Goal: Communication & Community: Answer question/provide support

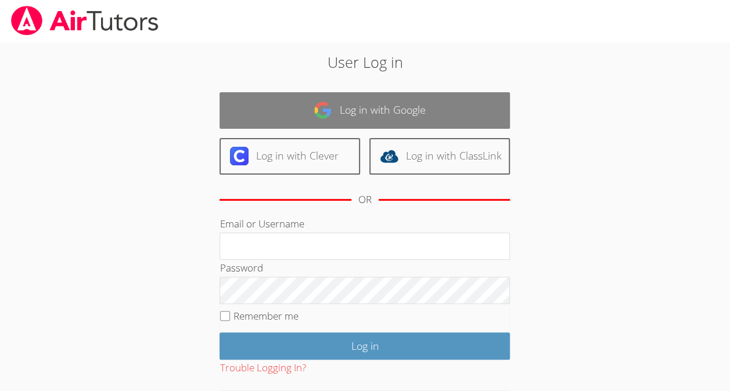
click at [304, 103] on link "Log in with Google" at bounding box center [365, 110] width 290 height 37
click at [377, 106] on link "Log in with Google" at bounding box center [365, 110] width 290 height 37
click at [397, 113] on link "Log in with Google" at bounding box center [365, 110] width 290 height 37
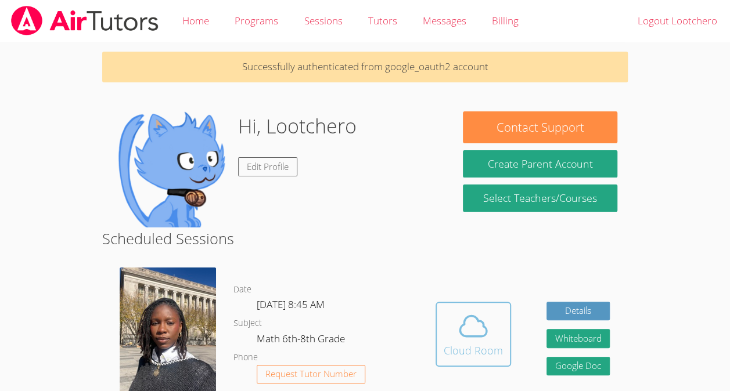
click at [482, 330] on icon at bounding box center [473, 326] width 33 height 33
click at [461, 333] on icon at bounding box center [473, 326] width 27 height 20
click at [478, 352] on div "Cloud Room" at bounding box center [473, 351] width 59 height 16
click at [476, 323] on icon at bounding box center [473, 326] width 33 height 33
click at [451, 355] on div "Cloud Room" at bounding box center [473, 351] width 59 height 16
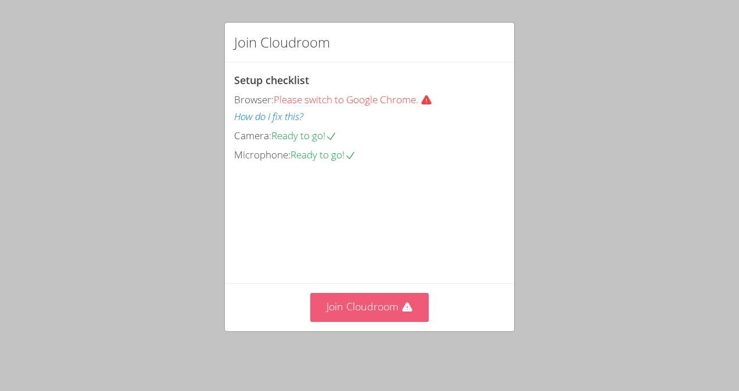
click at [358, 318] on button "Join Cloudroom" at bounding box center [369, 307] width 119 height 28
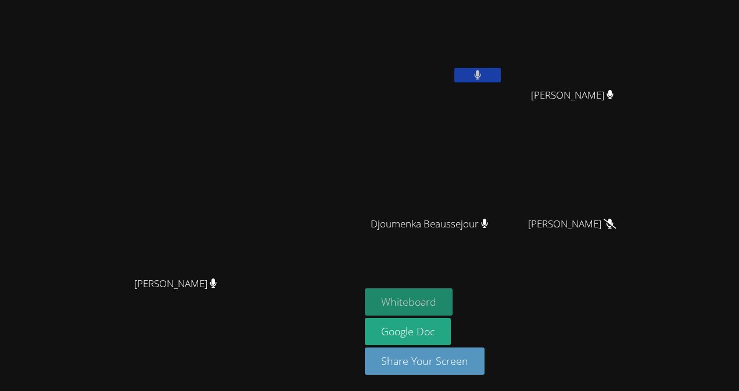
click at [388, 300] on button "Whiteboard" at bounding box center [409, 302] width 88 height 27
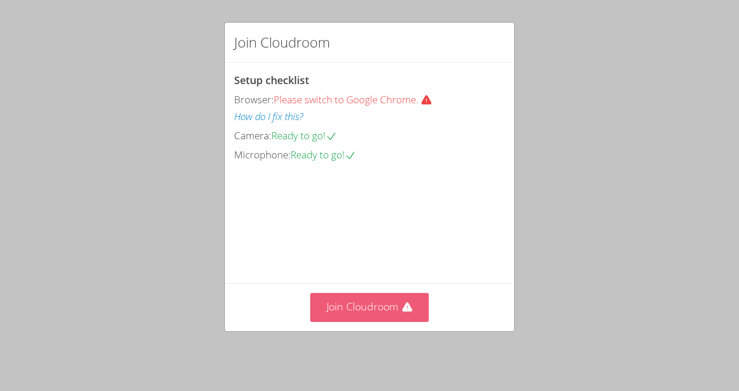
click at [399, 298] on button "Join Cloudroom" at bounding box center [369, 307] width 119 height 28
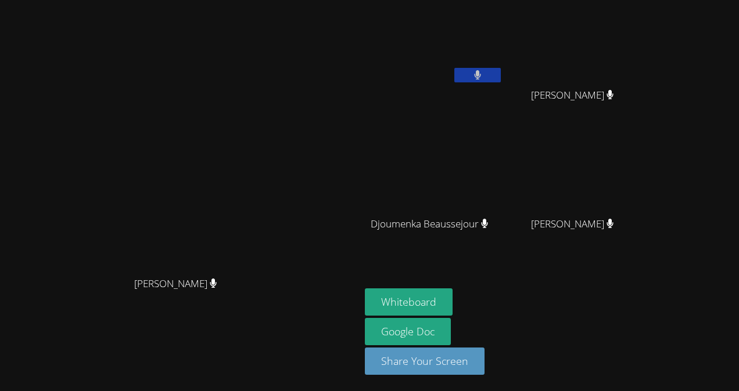
click at [267, 74] on video at bounding box center [180, 172] width 174 height 197
click at [616, 65] on video at bounding box center [577, 44] width 138 height 78
click at [611, 39] on video at bounding box center [577, 44] width 138 height 78
click at [646, 38] on video at bounding box center [577, 44] width 138 height 78
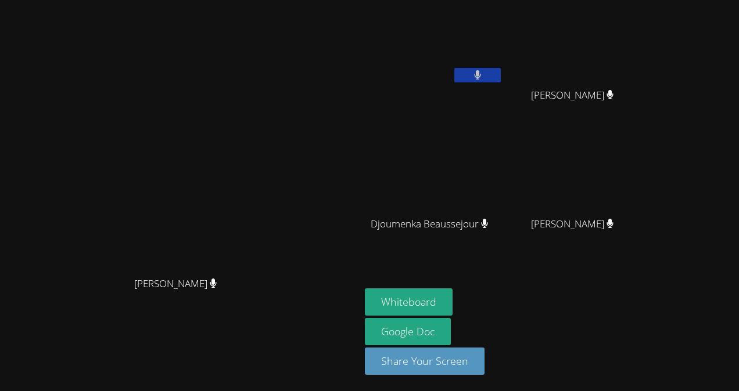
click at [646, 38] on video at bounding box center [577, 44] width 138 height 78
drag, startPoint x: 688, startPoint y: 38, endPoint x: 646, endPoint y: 43, distance: 41.5
click at [646, 43] on video at bounding box center [577, 44] width 138 height 78
drag, startPoint x: 648, startPoint y: 45, endPoint x: 638, endPoint y: 62, distance: 19.3
click at [638, 62] on video at bounding box center [577, 44] width 138 height 78
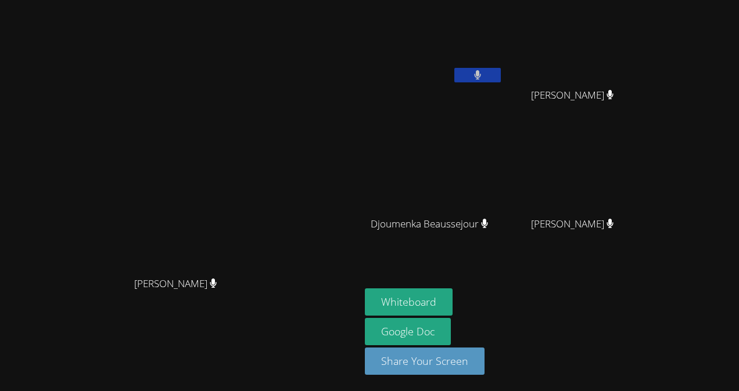
drag, startPoint x: 645, startPoint y: 59, endPoint x: 639, endPoint y: 51, distance: 10.0
click at [639, 51] on video at bounding box center [577, 44] width 138 height 78
click at [646, 70] on video at bounding box center [577, 44] width 138 height 78
click at [503, 185] on video at bounding box center [434, 173] width 138 height 78
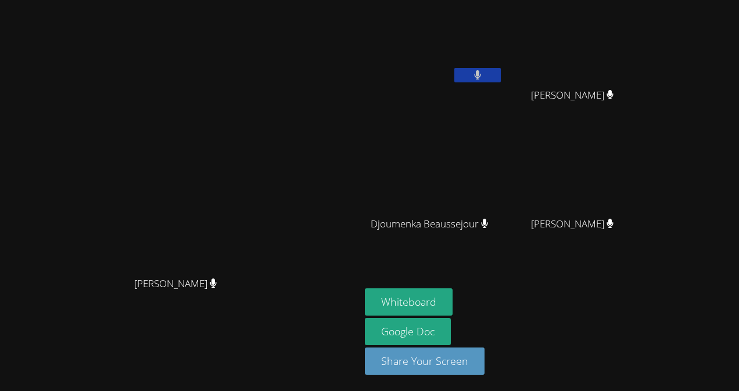
drag, startPoint x: 541, startPoint y: 185, endPoint x: 563, endPoint y: 14, distance: 172.1
click at [563, 14] on div "Lootchero Rene Jhonsley Jean Jhonsley Jean Djoumenka Beaussejour Djoumenka Beau…" at bounding box center [505, 131] width 281 height 253
click at [503, 190] on video at bounding box center [434, 173] width 138 height 78
click at [503, 191] on video at bounding box center [434, 173] width 138 height 78
drag, startPoint x: 505, startPoint y: 172, endPoint x: 525, endPoint y: 180, distance: 21.7
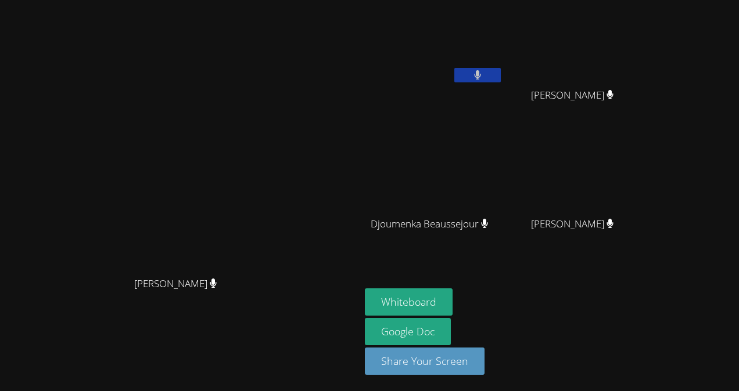
click at [503, 180] on video at bounding box center [434, 173] width 138 height 78
click at [503, 168] on video at bounding box center [434, 173] width 138 height 78
click at [174, 146] on video at bounding box center [180, 172] width 174 height 197
click at [646, 45] on video at bounding box center [577, 44] width 138 height 78
click at [646, 63] on video at bounding box center [577, 44] width 138 height 78
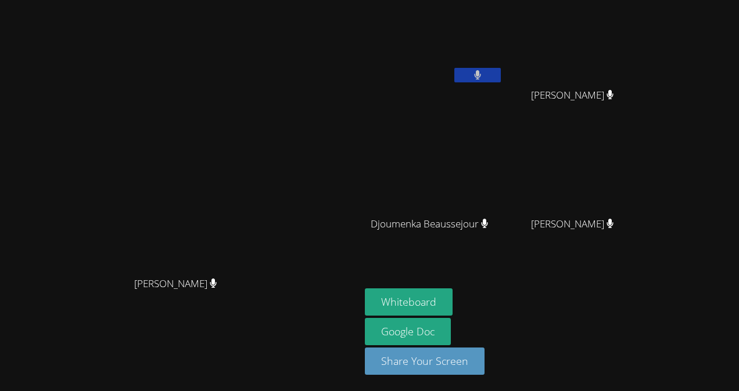
drag, startPoint x: 689, startPoint y: 64, endPoint x: 587, endPoint y: 93, distance: 106.2
click at [587, 93] on div "Lootchero Rene Jhonsley Jean Jhonsley Jean Djoumenka Beaussejour Djoumenka Beau…" at bounding box center [505, 131] width 281 height 253
drag, startPoint x: 647, startPoint y: 100, endPoint x: 607, endPoint y: 121, distance: 45.2
click at [607, 121] on div "[PERSON_NAME]" at bounding box center [577, 105] width 138 height 46
click at [610, 232] on div "[PERSON_NAME]" at bounding box center [577, 234] width 138 height 46
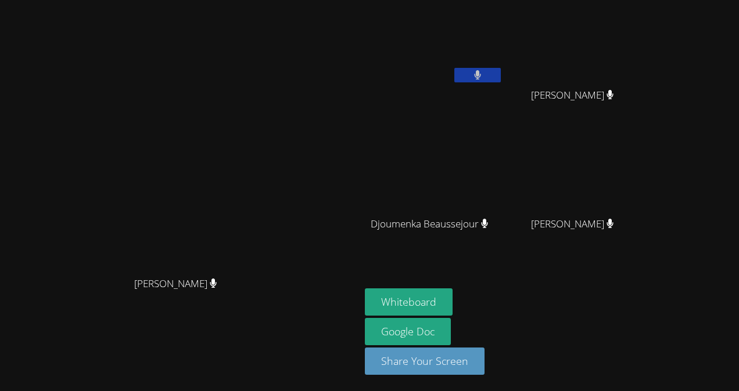
drag, startPoint x: 517, startPoint y: 102, endPoint x: 734, endPoint y: 258, distance: 267.2
click at [650, 258] on aside "Lootchero Rene Jhonsley Jean Jhonsley Jean Djoumenka Beaussejour Djoumenka Beau…" at bounding box center [505, 195] width 290 height 391
click at [646, 253] on div "[PERSON_NAME]" at bounding box center [577, 234] width 138 height 46
drag, startPoint x: 604, startPoint y: 99, endPoint x: 739, endPoint y: 262, distance: 212.1
click at [738, 262] on html "Darine Odigé Darine Odigé Lootchero Rene Jhonsley Jean Jhonsley Jean Djoumenka …" at bounding box center [369, 195] width 739 height 391
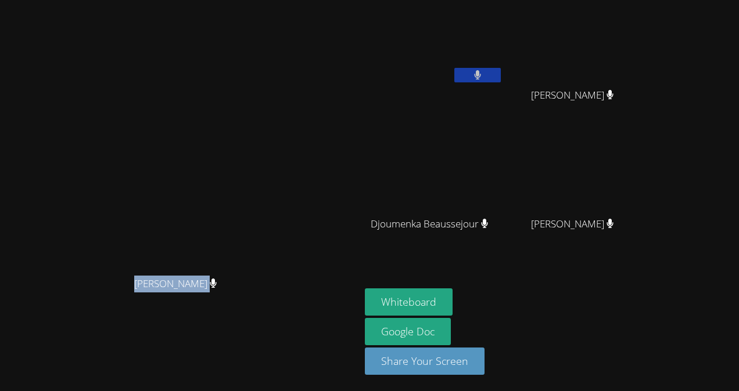
click at [344, 379] on div "[PERSON_NAME] [PERSON_NAME]" at bounding box center [180, 196] width 351 height 382
click at [503, 49] on video at bounding box center [434, 44] width 138 height 78
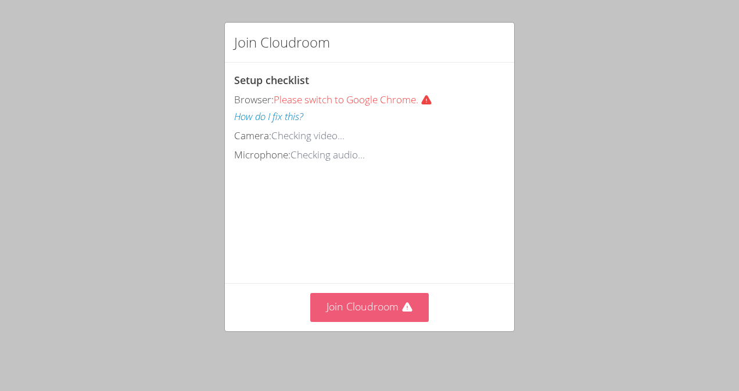
click at [375, 308] on button "Join Cloudroom" at bounding box center [369, 307] width 119 height 28
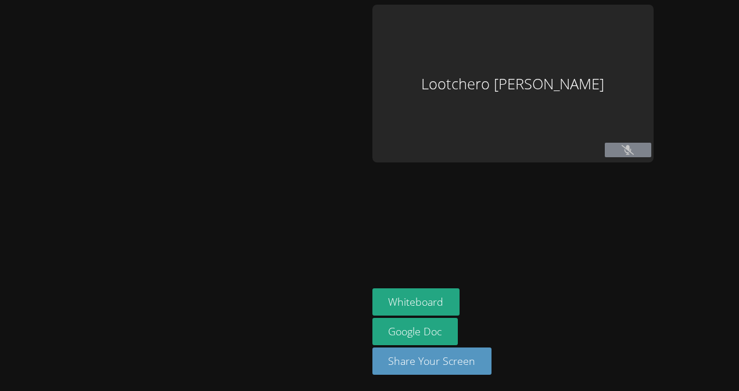
click at [363, 300] on div at bounding box center [184, 196] width 358 height 382
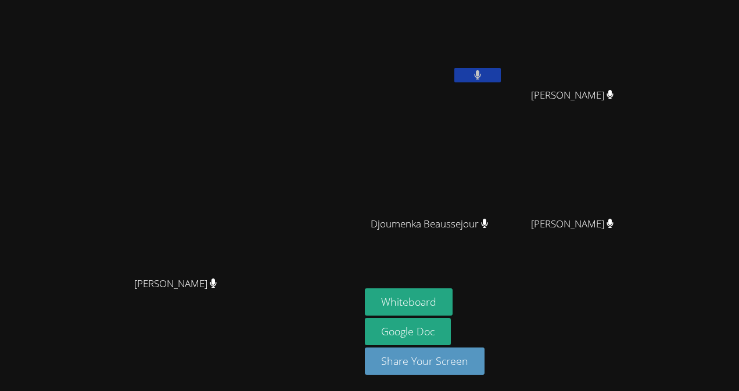
drag, startPoint x: 355, startPoint y: 52, endPoint x: 422, endPoint y: 57, distance: 67.0
click at [422, 57] on div "Darine Odigé Darine Odigé Lootchero Rene Jhonsley Jean Jhonsley Jean Djoumenka …" at bounding box center [369, 195] width 739 height 391
click at [174, 298] on div "[PERSON_NAME]" at bounding box center [180, 294] width 351 height 46
click at [440, 108] on div "Lootchero [PERSON_NAME]" at bounding box center [434, 67] width 138 height 124
click at [423, 73] on video at bounding box center [434, 44] width 138 height 78
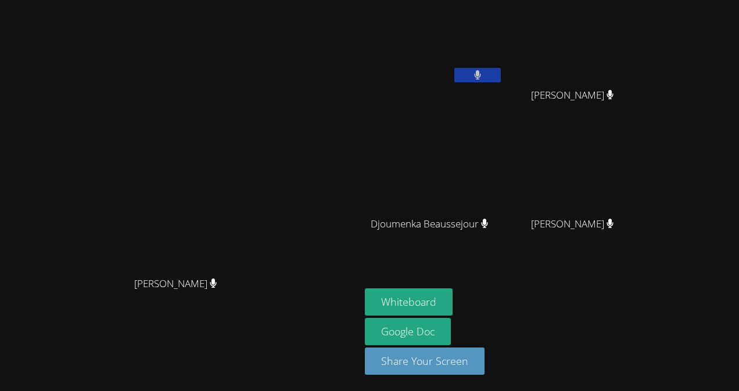
click at [451, 56] on video at bounding box center [434, 44] width 138 height 78
click at [461, 55] on video at bounding box center [434, 44] width 138 height 78
click at [452, 57] on video at bounding box center [434, 44] width 138 height 78
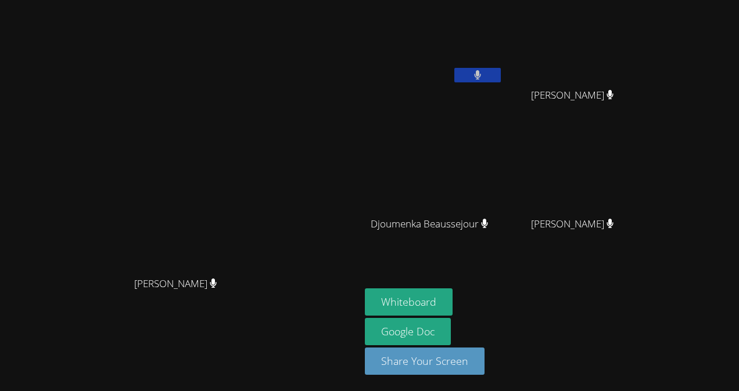
click at [452, 57] on video at bounding box center [434, 44] width 138 height 78
click at [474, 66] on video at bounding box center [434, 44] width 138 height 78
click at [472, 64] on video at bounding box center [434, 44] width 138 height 78
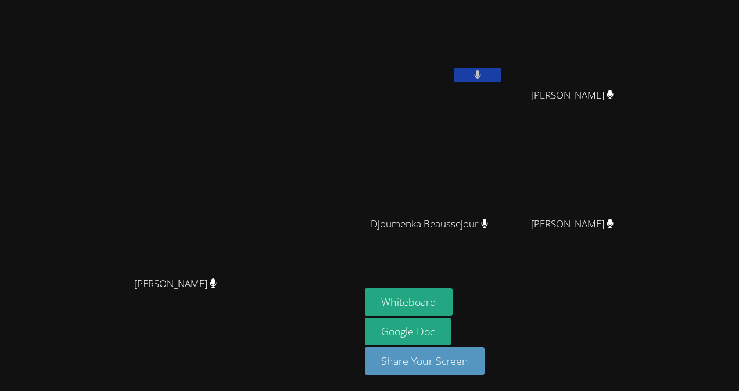
click at [472, 64] on video at bounding box center [434, 44] width 138 height 78
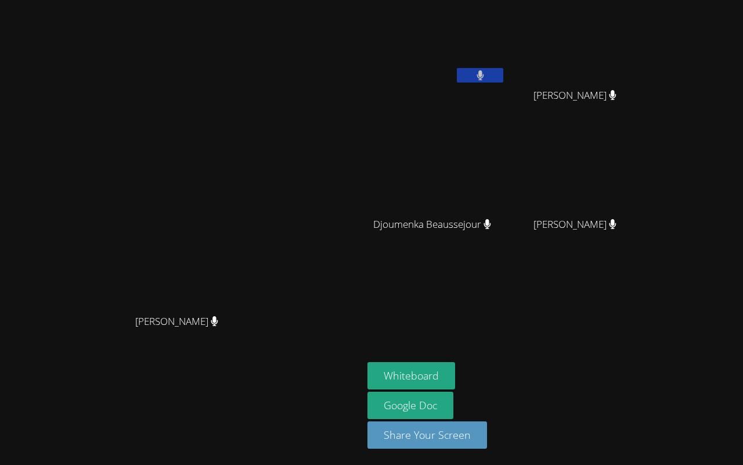
drag, startPoint x: 639, startPoint y: 464, endPoint x: 424, endPoint y: 5, distance: 507.1
click at [424, 5] on video at bounding box center [371, 232] width 743 height 465
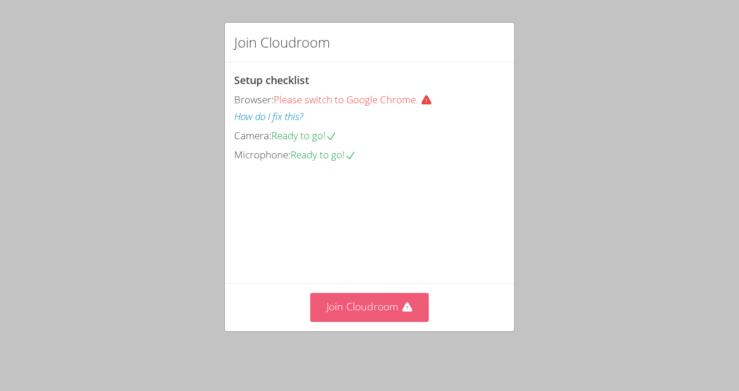
click at [400, 318] on button "Join Cloudroom" at bounding box center [369, 307] width 119 height 28
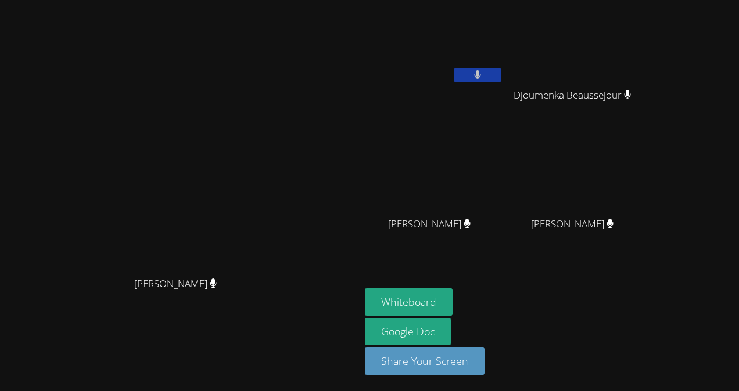
drag, startPoint x: 424, startPoint y: 73, endPoint x: 432, endPoint y: 64, distance: 11.1
click at [432, 64] on video at bounding box center [434, 44] width 138 height 78
click at [646, 44] on video at bounding box center [577, 44] width 138 height 78
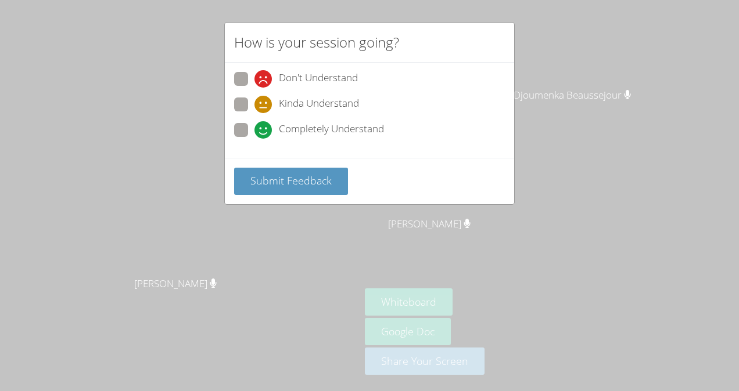
click at [448, 45] on div "How is your session going?" at bounding box center [369, 43] width 289 height 40
click at [282, 102] on span "Kinda Understand" at bounding box center [319, 104] width 80 height 17
click at [264, 102] on input "Kinda Understand" at bounding box center [259, 103] width 10 height 10
radio input "true"
click at [307, 159] on div "Submit Feedback" at bounding box center [369, 181] width 289 height 46
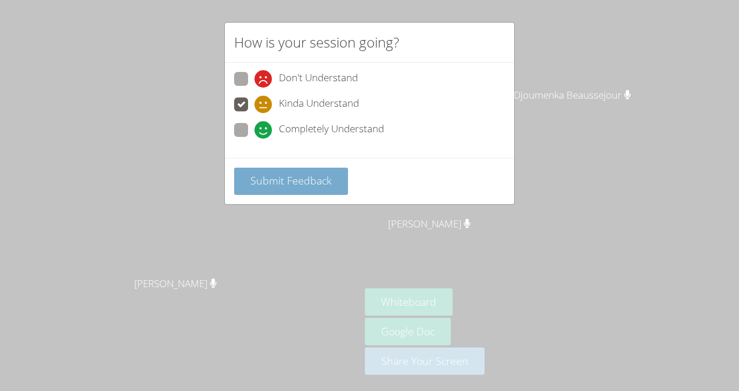
click at [307, 179] on span "Submit Feedback" at bounding box center [290, 181] width 81 height 14
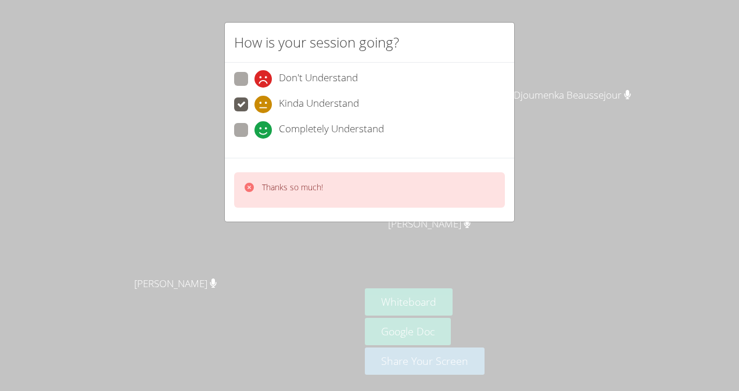
click at [330, 189] on div "Thanks so much!" at bounding box center [369, 189] width 271 height 35
click at [348, 189] on div "Thanks so much!" at bounding box center [369, 189] width 271 height 35
click at [528, 70] on div "How is your session going? Don't Understand Kinda Understand Completely Underst…" at bounding box center [369, 195] width 739 height 391
click at [515, 57] on div "How is your session going? Don't Understand Kinda Understand Completely Underst…" at bounding box center [369, 195] width 739 height 391
click at [567, 79] on div "How is your session going? Don't Understand Kinda Understand Completely Underst…" at bounding box center [369, 195] width 739 height 391
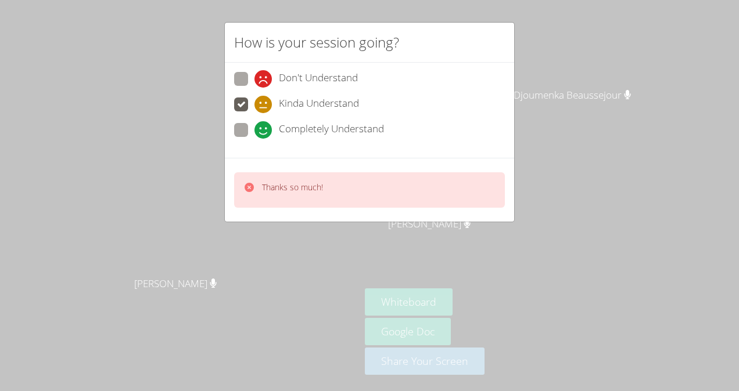
click at [581, 80] on div "How is your session going? Don't Understand Kinda Understand Completely Underst…" at bounding box center [369, 195] width 739 height 391
click at [603, 87] on div "How is your session going? Don't Understand Kinda Understand Completely Underst…" at bounding box center [369, 195] width 739 height 391
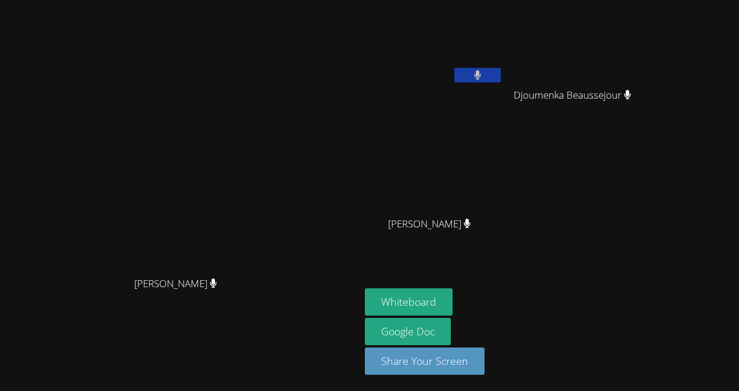
click at [595, 103] on span "Djoumenka Beaussejour" at bounding box center [572, 95] width 118 height 17
click at [632, 145] on div "Lootchero Rene Djoumenka Beaussejour Djoumenka Beaussejour Jhonsley Jean Jhonsl…" at bounding box center [505, 131] width 281 height 253
click at [463, 222] on icon at bounding box center [466, 224] width 7 height 10
click at [456, 232] on div "[PERSON_NAME]" at bounding box center [434, 234] width 138 height 46
click at [541, 141] on video at bounding box center [577, 173] width 138 height 78
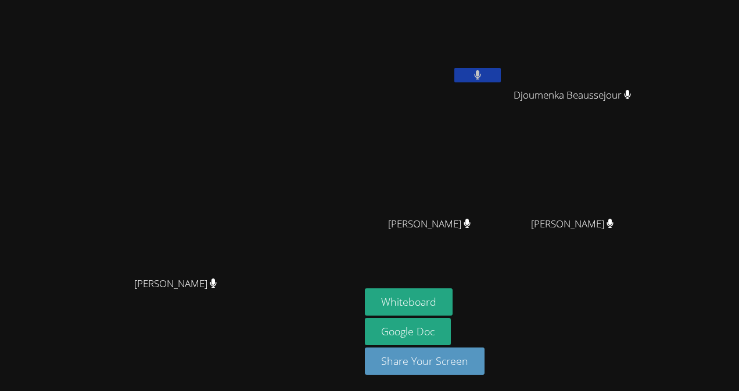
click at [565, 189] on video at bounding box center [577, 173] width 138 height 78
click at [593, 199] on video at bounding box center [577, 173] width 138 height 78
click at [236, 77] on video at bounding box center [180, 172] width 174 height 197
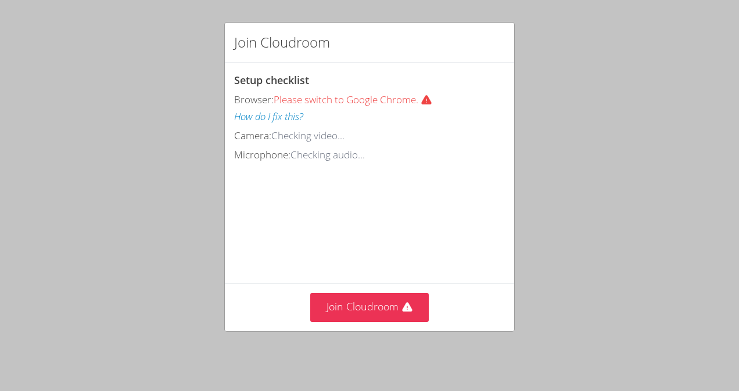
click at [374, 338] on div "Join Cloudroom Setup checklist Browser: Please switch to Google Chrome. How do …" at bounding box center [369, 195] width 739 height 391
click at [352, 316] on button "Join Cloudroom" at bounding box center [369, 307] width 119 height 28
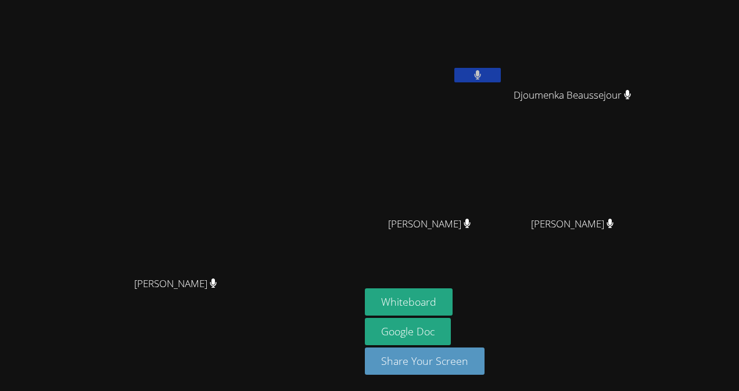
click at [418, 50] on video at bounding box center [434, 44] width 138 height 78
click at [495, 179] on video at bounding box center [434, 173] width 138 height 78
click at [458, 195] on video at bounding box center [434, 173] width 138 height 78
click at [603, 77] on video at bounding box center [577, 44] width 138 height 78
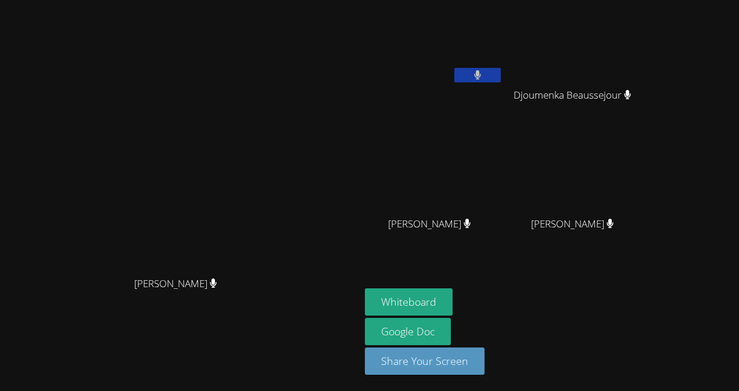
click at [321, 48] on div "[PERSON_NAME] [PERSON_NAME]" at bounding box center [180, 196] width 351 height 382
